Goal: Task Accomplishment & Management: Complete application form

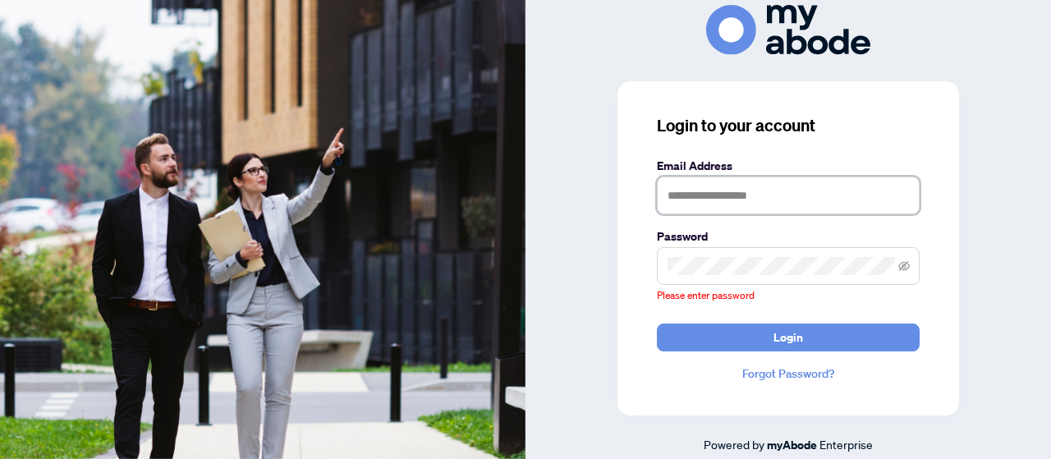
click at [720, 201] on input "text" at bounding box center [788, 195] width 263 height 38
type input "**********"
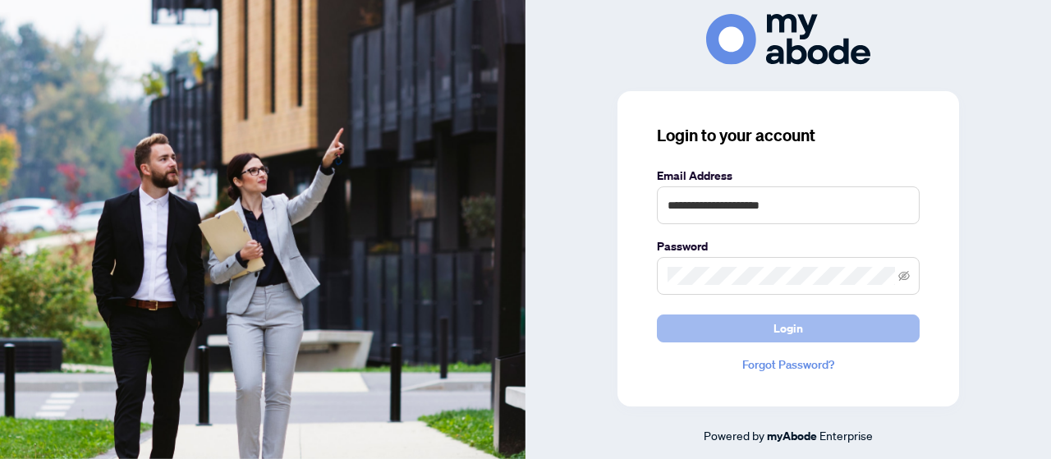
click at [797, 331] on span "Login" at bounding box center [788, 328] width 30 height 26
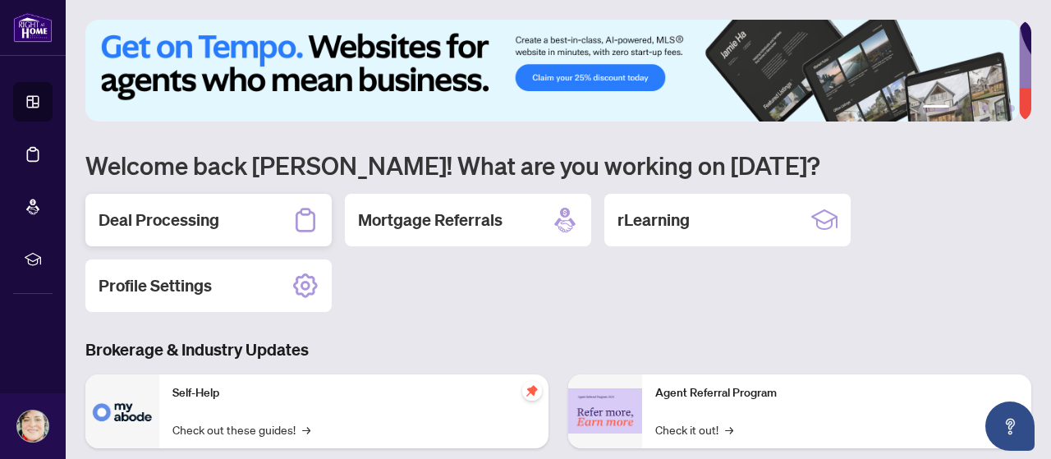
click at [155, 222] on h2 "Deal Processing" at bounding box center [159, 220] width 121 height 23
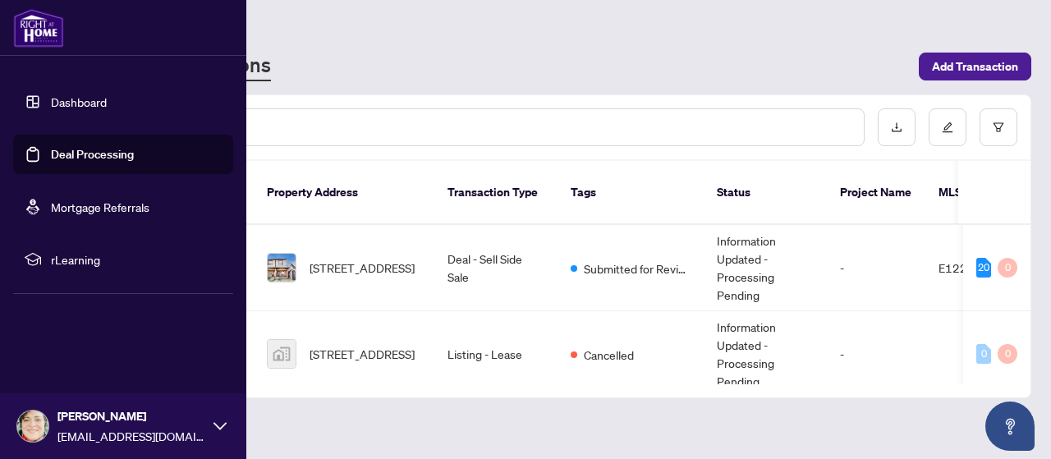
click at [64, 105] on link "Dashboard" at bounding box center [79, 101] width 56 height 15
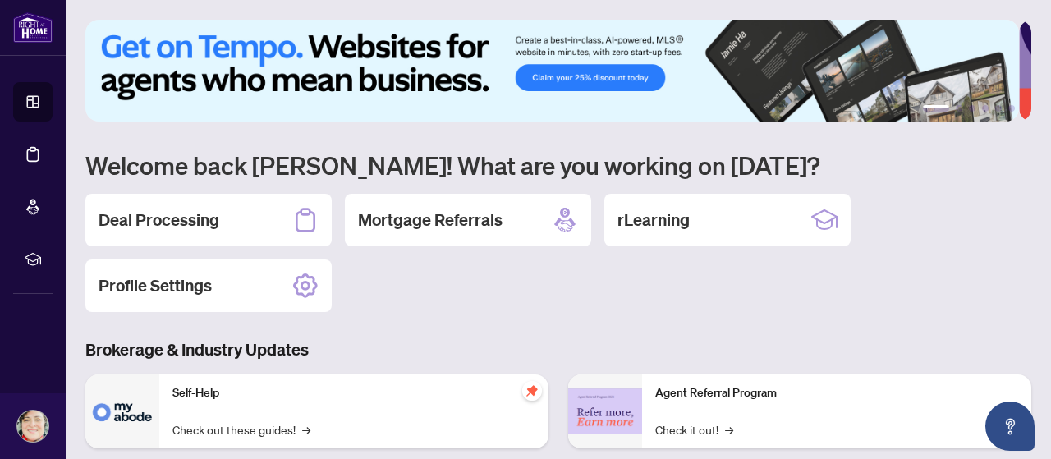
click at [406, 127] on div "1 2 3 4 5 6 Welcome back Gigi! What are you working on today? Deal Processing M…" at bounding box center [558, 377] width 946 height 714
click at [166, 222] on h2 "Deal Processing" at bounding box center [159, 220] width 121 height 23
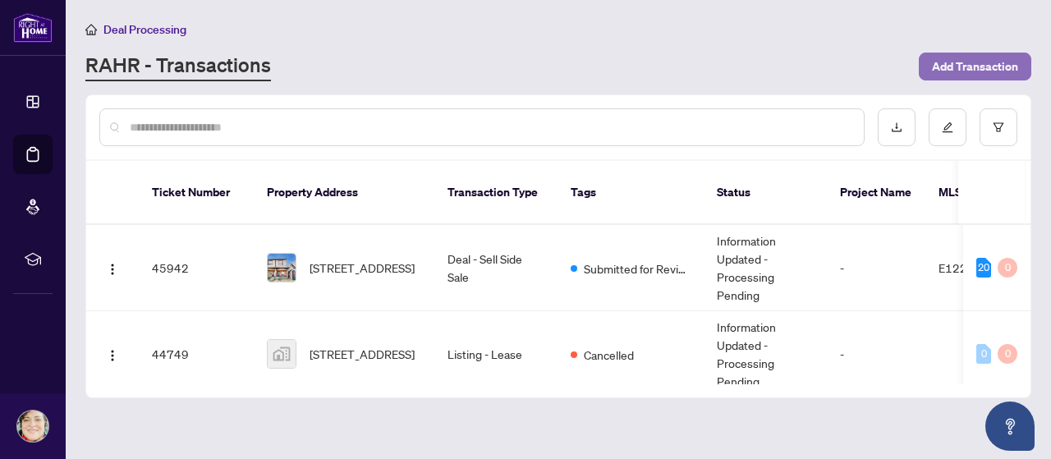
click at [973, 62] on span "Add Transaction" at bounding box center [975, 66] width 86 height 26
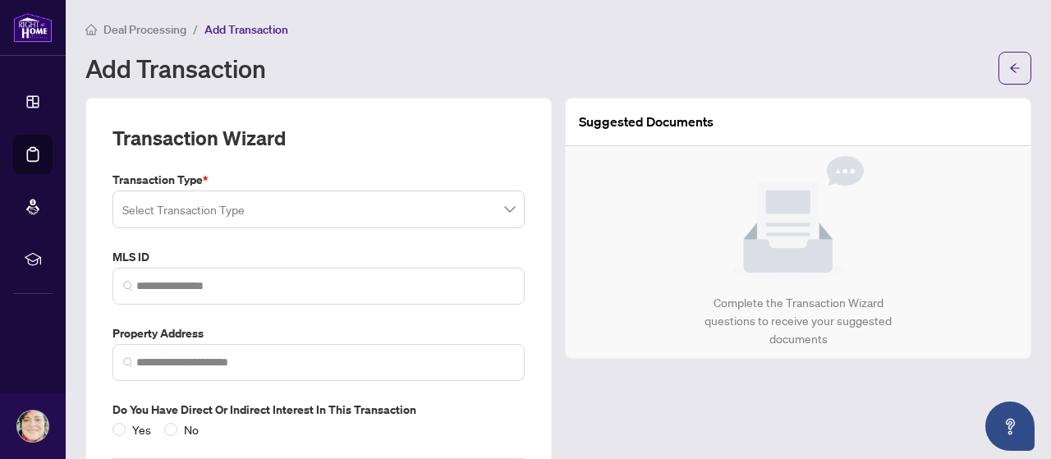
click at [241, 209] on input "search" at bounding box center [311, 212] width 378 height 36
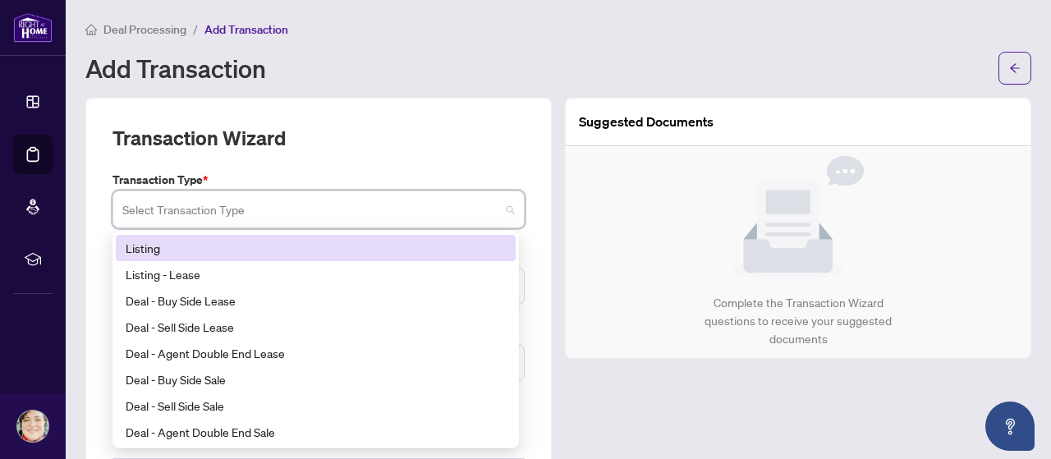
click at [143, 245] on div "Listing" at bounding box center [316, 248] width 380 height 18
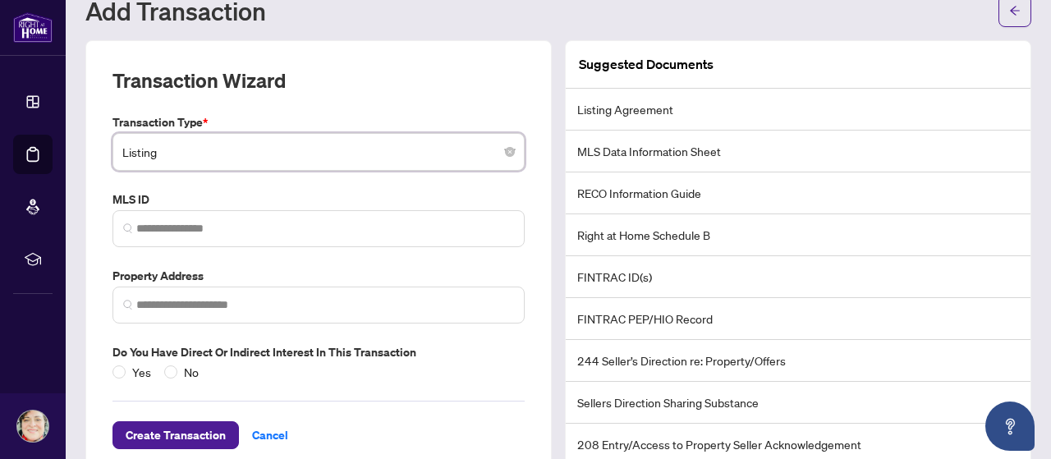
scroll to position [82, 0]
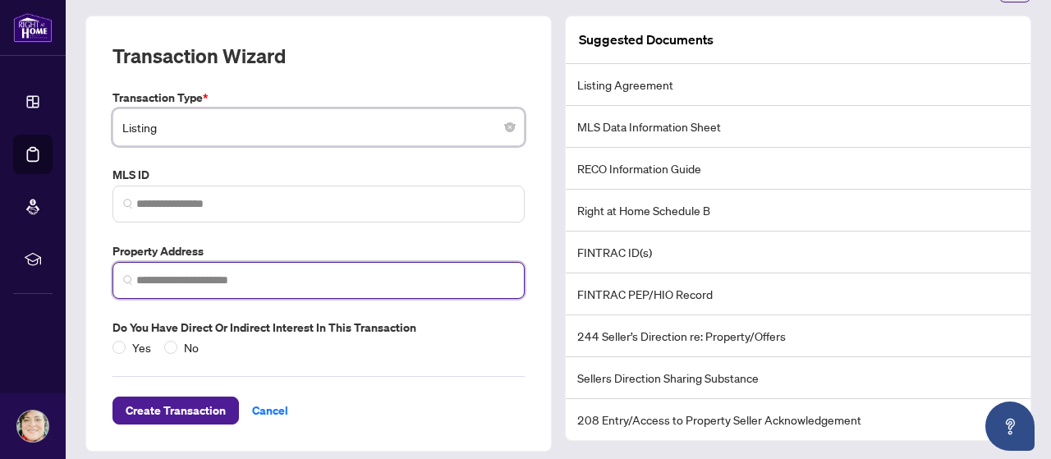
click at [150, 273] on input "search" at bounding box center [325, 280] width 378 height 17
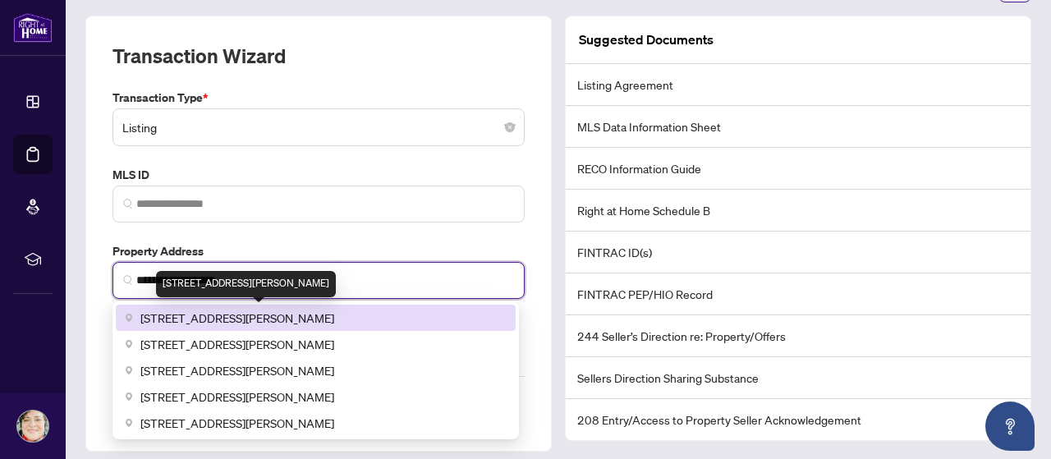
click at [166, 318] on span "5 Massey Square #411, East York, ON, Canada" at bounding box center [237, 318] width 194 height 18
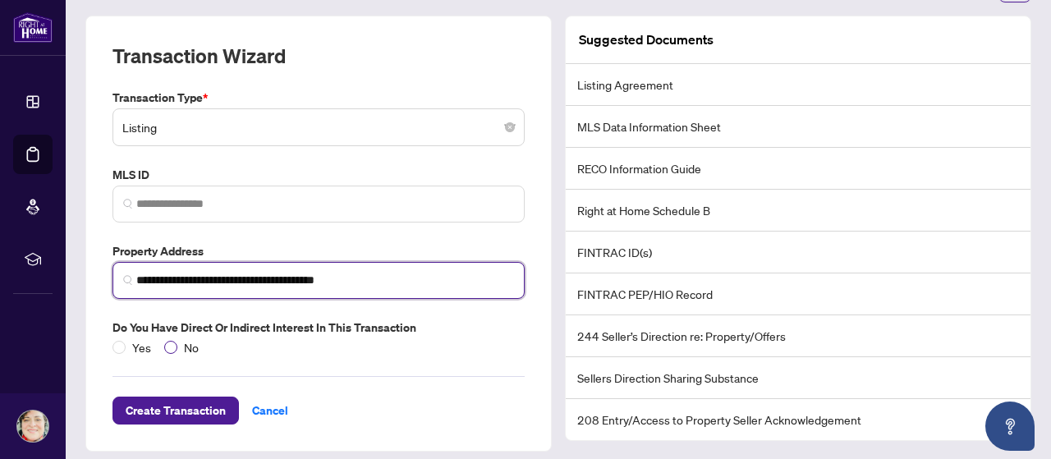
type input "**********"
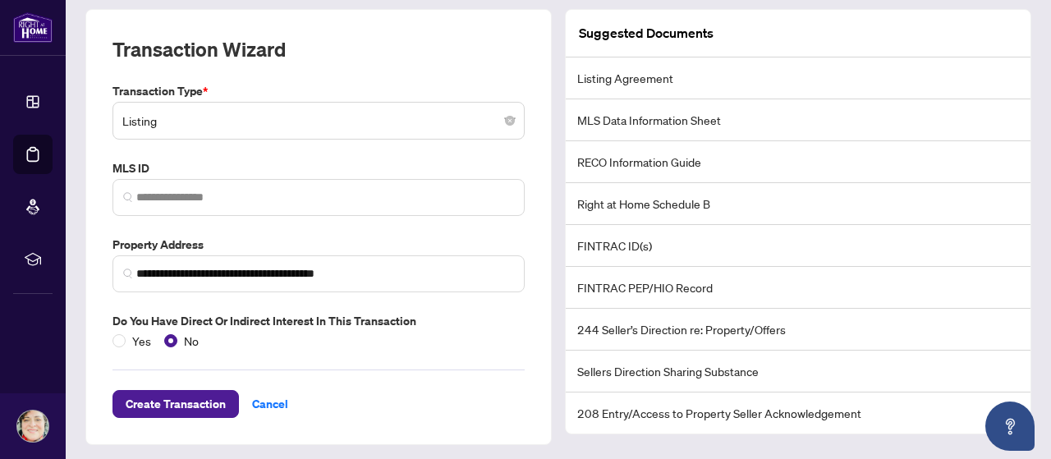
scroll to position [90, 0]
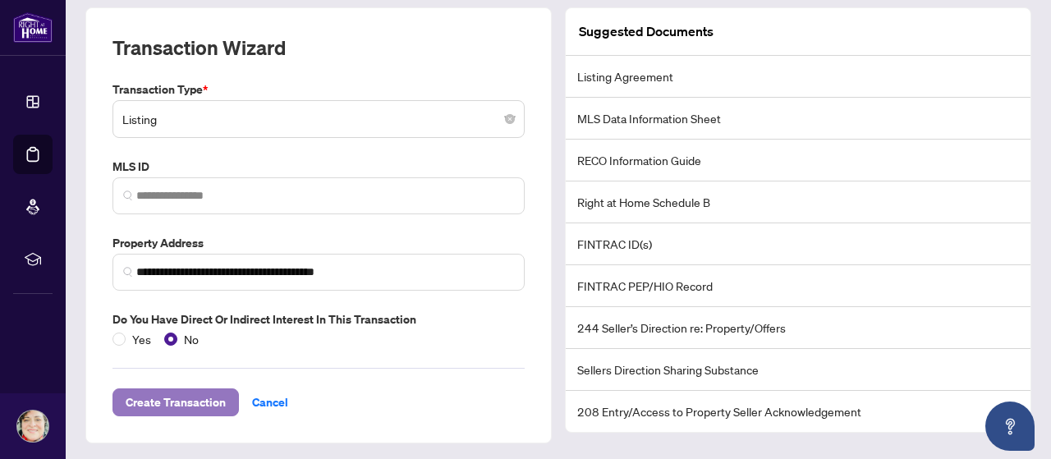
click at [169, 405] on span "Create Transaction" at bounding box center [176, 402] width 100 height 26
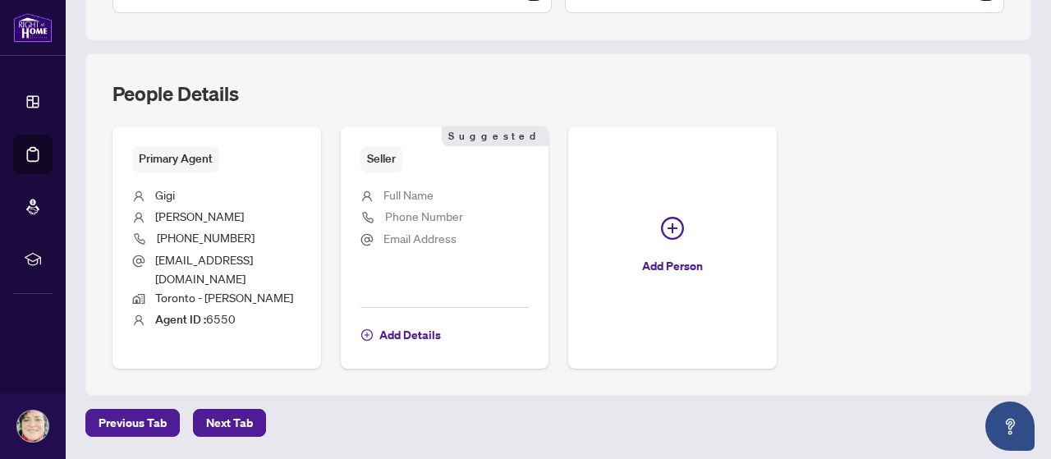
scroll to position [575, 0]
click at [433, 186] on span "Full Name" at bounding box center [408, 193] width 50 height 15
click at [433, 188] on span "Full Name" at bounding box center [408, 193] width 50 height 15
click at [441, 321] on span "Add Details" at bounding box center [410, 334] width 62 height 26
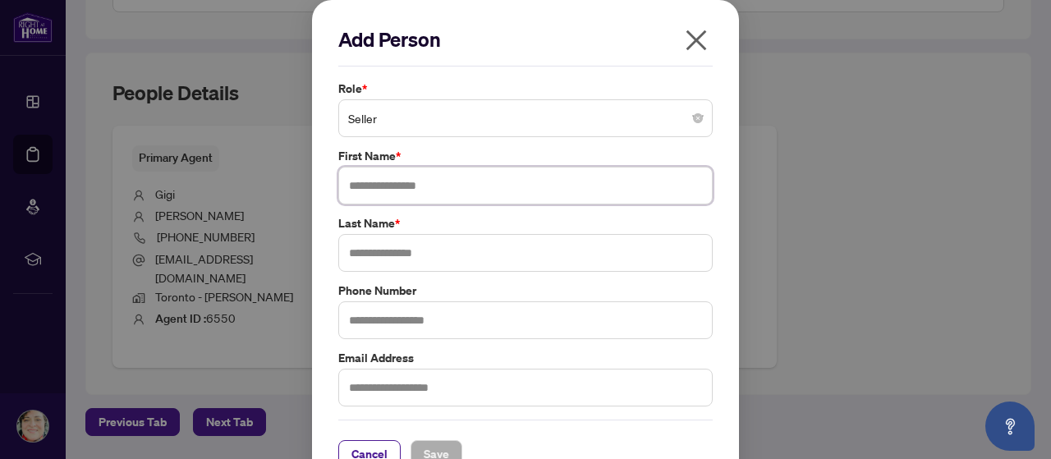
click at [372, 186] on input "text" at bounding box center [525, 186] width 374 height 38
type input "*******"
type input "*"
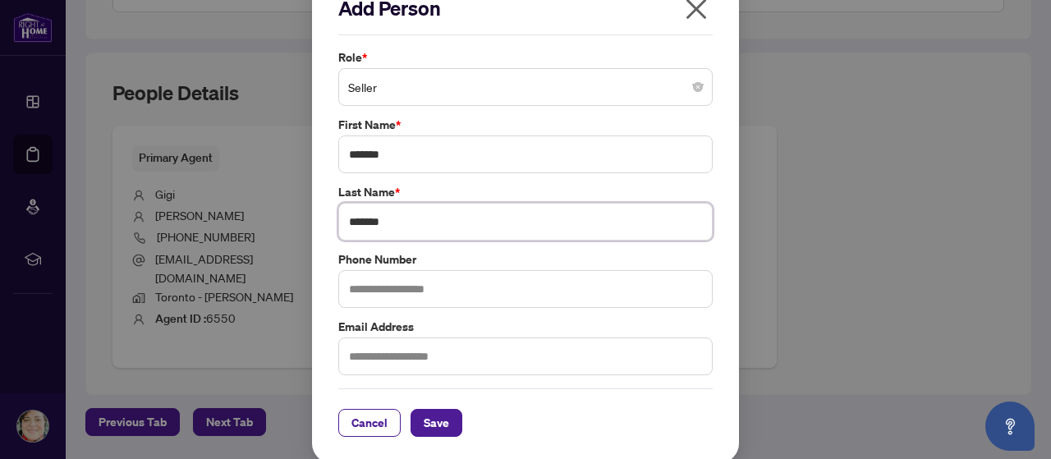
type input "*******"
click at [397, 293] on input "text" at bounding box center [525, 289] width 374 height 38
type input "**********"
click at [397, 360] on input "text" at bounding box center [525, 356] width 374 height 38
type input "**********"
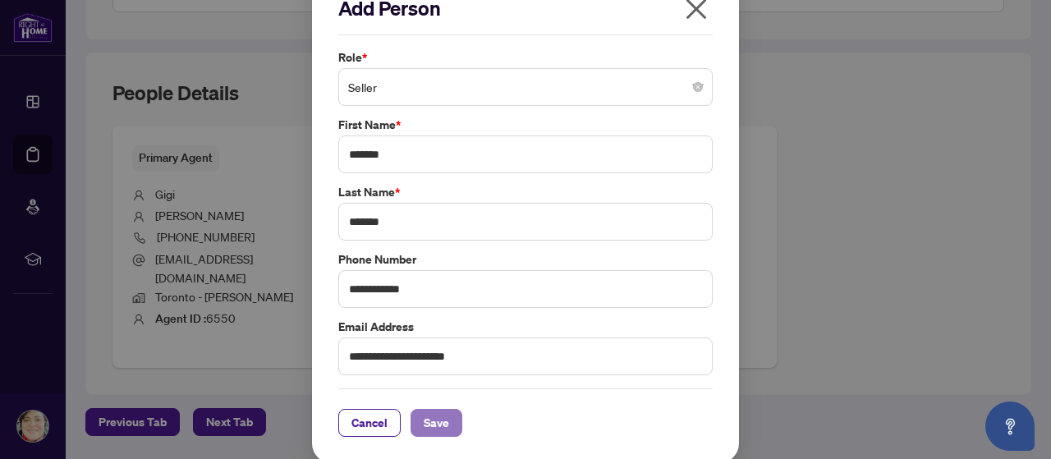
click at [434, 421] on span "Save" at bounding box center [436, 423] width 25 height 26
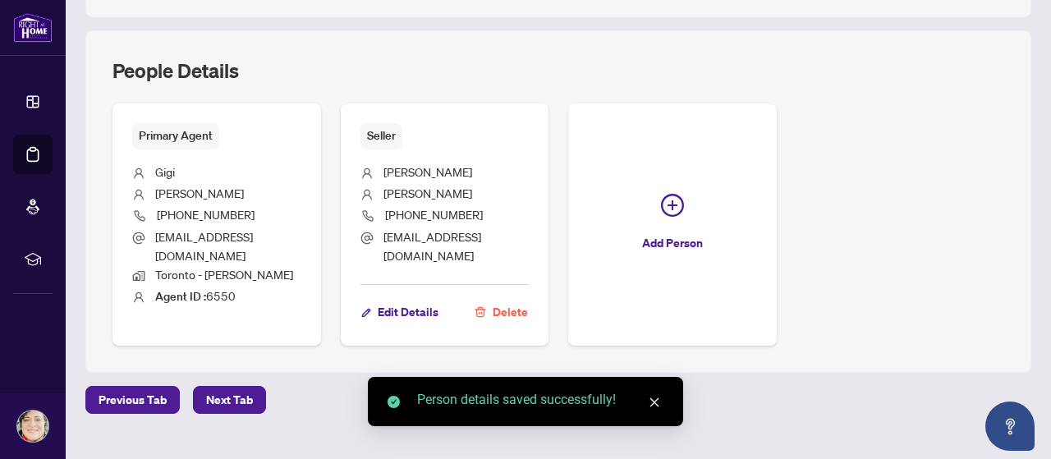
scroll to position [606, 0]
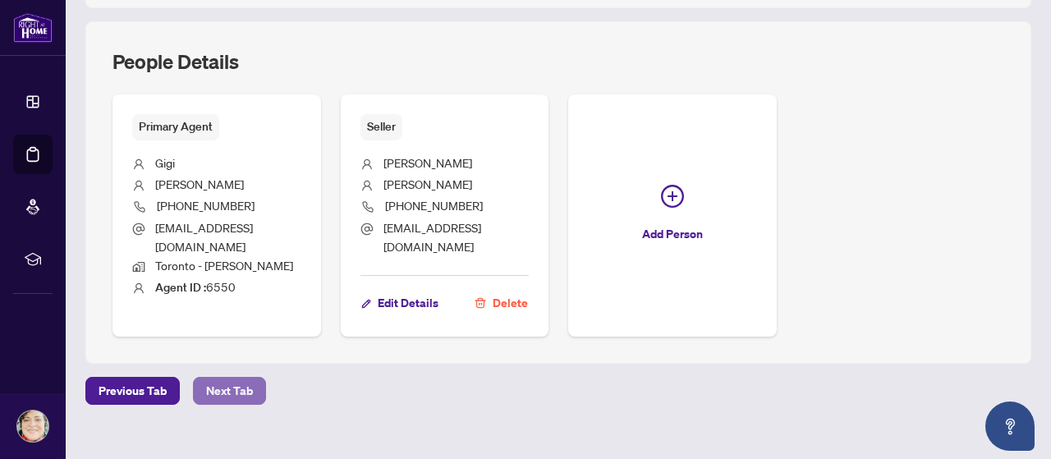
click at [236, 378] on span "Next Tab" at bounding box center [229, 391] width 47 height 26
